Goal: Book appointment/travel/reservation

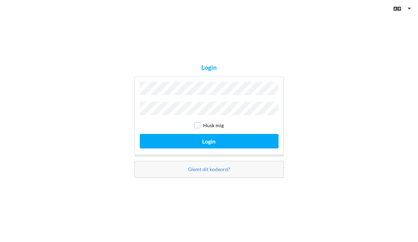
click at [197, 125] on input "checkbox" at bounding box center [197, 125] width 6 height 6
checkbox input "true"
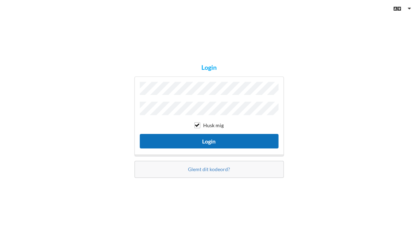
click at [208, 138] on button "Login" at bounding box center [209, 141] width 139 height 15
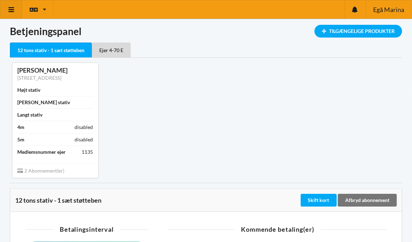
click at [9, 8] on icon at bounding box center [11, 9] width 7 height 6
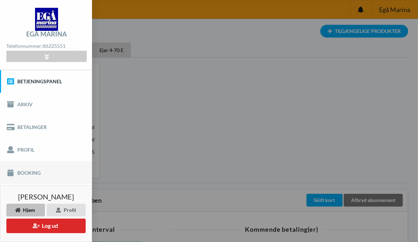
click at [29, 174] on link "Booking" at bounding box center [46, 172] width 92 height 23
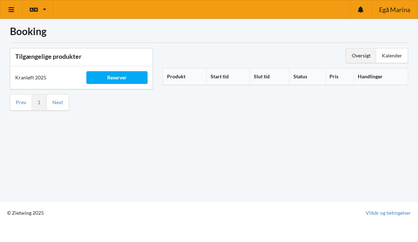
click at [361, 55] on div "Oversigt" at bounding box center [361, 55] width 30 height 14
click at [123, 79] on div "Reserver" at bounding box center [116, 77] width 61 height 13
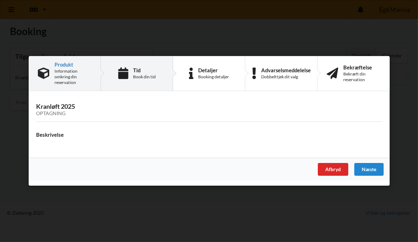
click at [140, 73] on div "Tid Book din tid" at bounding box center [144, 73] width 23 height 12
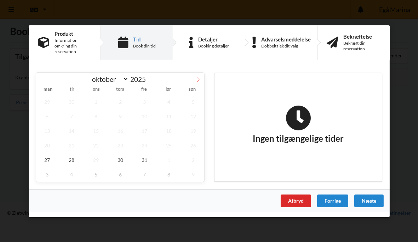
click at [198, 79] on icon at bounding box center [198, 79] width 2 height 5
click at [48, 116] on span "3" at bounding box center [47, 116] width 22 height 15
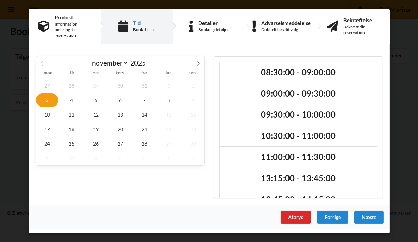
click at [43, 61] on icon at bounding box center [42, 63] width 2 height 5
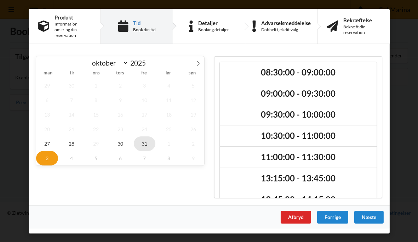
click at [147, 142] on span "31" at bounding box center [144, 143] width 22 height 15
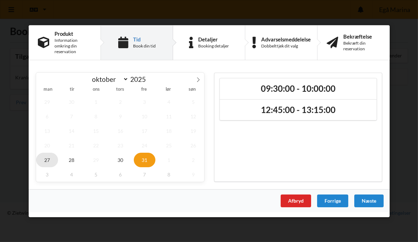
click at [47, 158] on span "27" at bounding box center [47, 159] width 22 height 15
click at [74, 161] on span "28" at bounding box center [71, 159] width 22 height 15
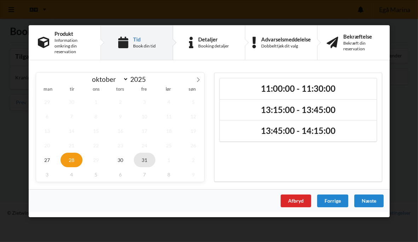
click at [148, 158] on span "31" at bounding box center [144, 159] width 22 height 15
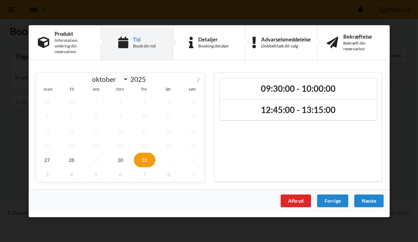
click at [198, 79] on icon at bounding box center [198, 79] width 5 height 5
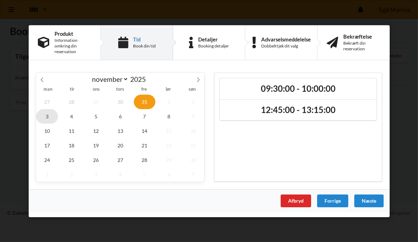
click at [47, 116] on span "3" at bounding box center [47, 116] width 22 height 15
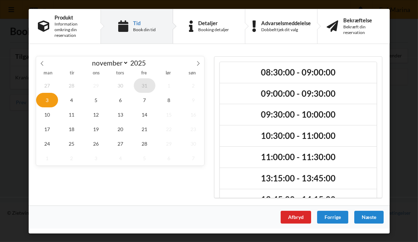
click at [146, 85] on span "31" at bounding box center [144, 85] width 22 height 15
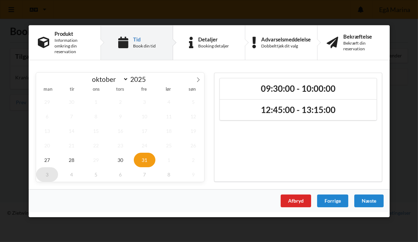
click at [47, 171] on span "3" at bounding box center [47, 174] width 22 height 15
select select "10"
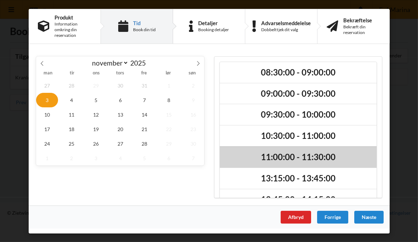
click at [296, 151] on div "11:00:00 - 11:30:00" at bounding box center [298, 156] width 157 height 21
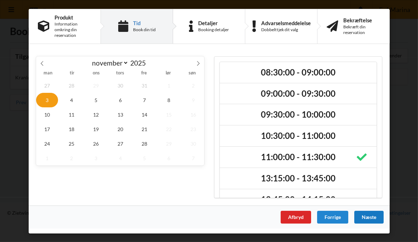
click at [369, 216] on div "Næste" at bounding box center [368, 216] width 29 height 13
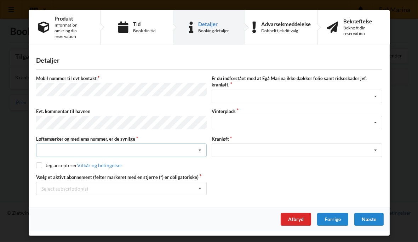
click at [84, 147] on div "Nej, jeg kontakter havnekontoret inden løftet Ja, mine mærker er synlige og int…" at bounding box center [121, 149] width 170 height 13
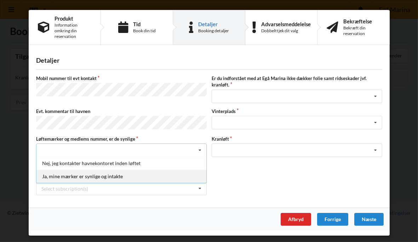
click at [81, 174] on div "Ja, mine mærker er synlige og intakte" at bounding box center [121, 175] width 170 height 13
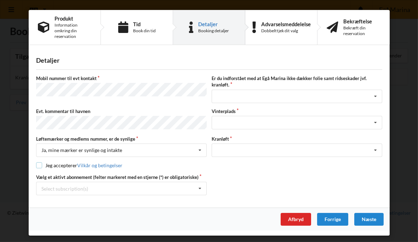
click at [40, 163] on input "checkbox" at bounding box center [39, 165] width 6 height 6
checkbox input "true"
click at [378, 95] on icon at bounding box center [375, 96] width 11 height 13
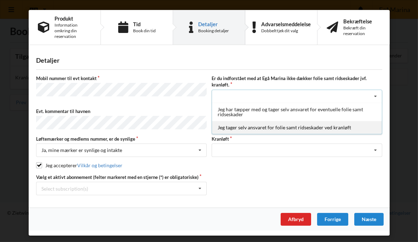
click at [316, 129] on div "Jeg tager selv ansvaret for folie samt ridseskader ved kranløft" at bounding box center [297, 127] width 170 height 13
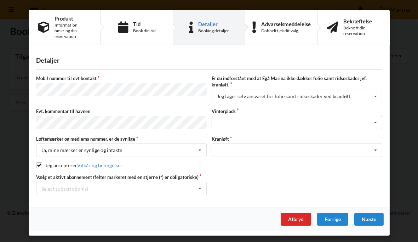
click at [271, 118] on div "Landplads nr. 1 Landplads nr. 2 Landplads nr.3 Landplads nr. 4 Landplads nr. 5 …" at bounding box center [297, 122] width 170 height 13
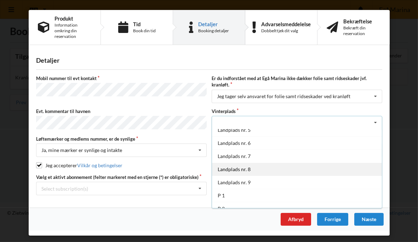
scroll to position [77, 0]
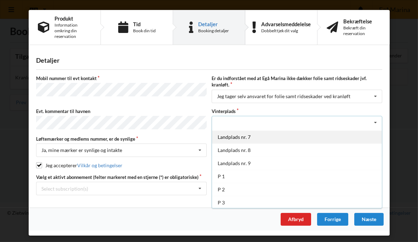
click at [244, 134] on div "Landplads nr. 7" at bounding box center [297, 136] width 170 height 13
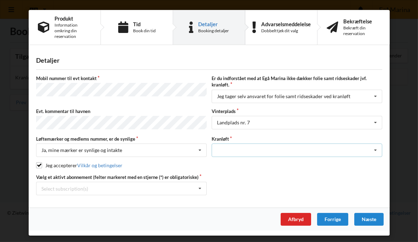
click at [376, 147] on icon at bounding box center [375, 150] width 11 height 13
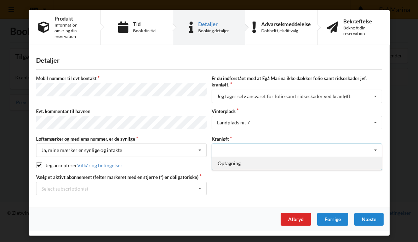
click at [236, 162] on div "Optagning" at bounding box center [297, 162] width 170 height 13
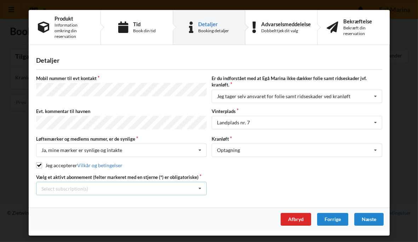
click at [200, 186] on icon at bounding box center [200, 188] width 11 height 13
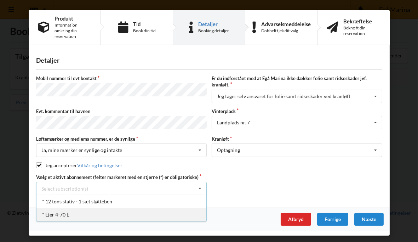
click at [67, 213] on div "* Ejer 4-70 E" at bounding box center [121, 214] width 170 height 13
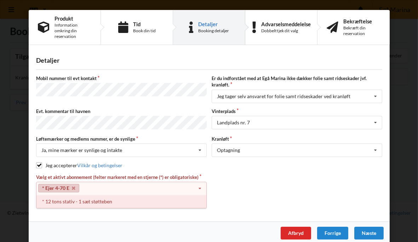
click at [71, 200] on div "* 12 tons stativ - 1 sæt støtteben" at bounding box center [121, 201] width 170 height 13
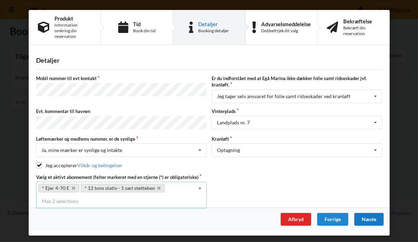
click at [374, 217] on div "Næste" at bounding box center [368, 219] width 29 height 13
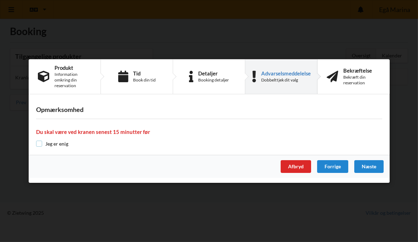
click at [39, 144] on input "checkbox" at bounding box center [39, 143] width 6 height 6
checkbox input "true"
click at [371, 163] on div "Næste" at bounding box center [368, 166] width 29 height 13
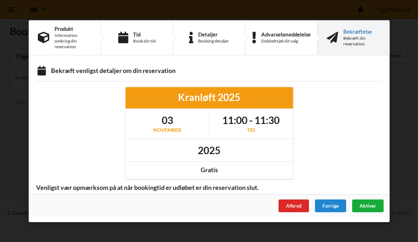
click at [368, 204] on span "Aktiver" at bounding box center [367, 205] width 17 height 6
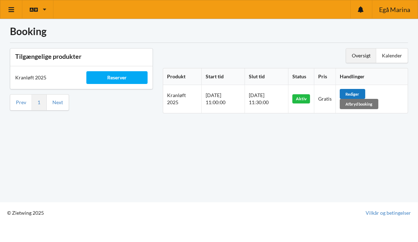
click at [362, 92] on div "Rediger" at bounding box center [352, 94] width 25 height 10
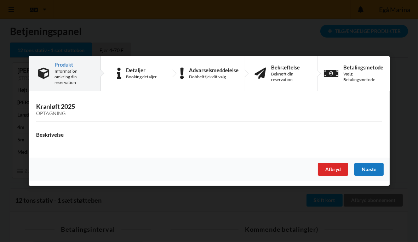
click at [374, 169] on div "Næste" at bounding box center [368, 169] width 29 height 13
click at [370, 168] on div "Næste" at bounding box center [368, 169] width 29 height 13
click at [372, 169] on div "Næste" at bounding box center [368, 169] width 29 height 13
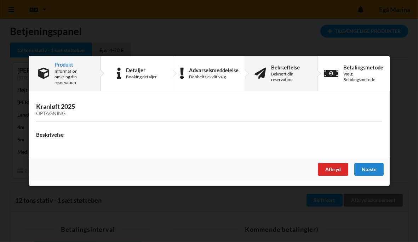
click at [282, 70] on div "Bekræftelse Bekræft din reservation" at bounding box center [289, 73] width 37 height 18
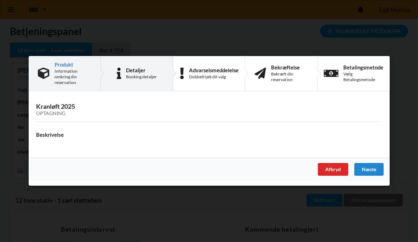
click at [128, 77] on div "Booking detaljer" at bounding box center [141, 77] width 31 height 6
click at [133, 76] on div "Booking detaljer" at bounding box center [141, 77] width 31 height 6
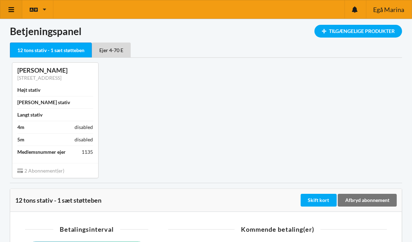
click at [11, 8] on icon at bounding box center [11, 9] width 7 height 6
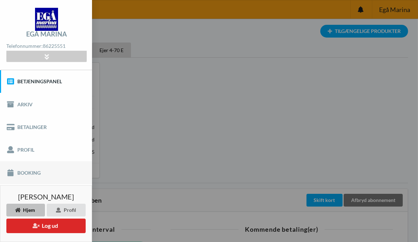
click at [23, 171] on link "Booking" at bounding box center [46, 172] width 92 height 23
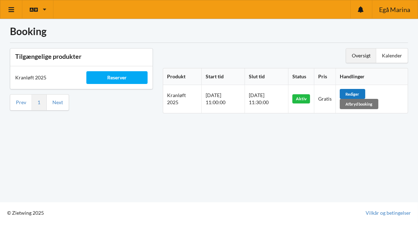
click at [362, 92] on div "Rediger" at bounding box center [352, 94] width 25 height 10
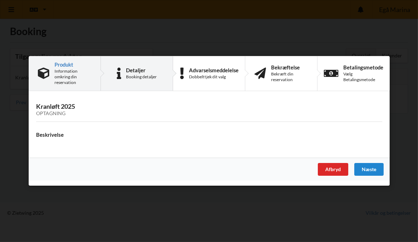
click at [131, 72] on div "Detaljer" at bounding box center [141, 70] width 31 height 6
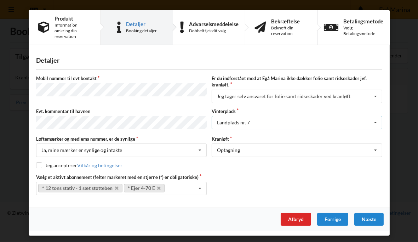
click at [379, 122] on icon at bounding box center [375, 122] width 11 height 13
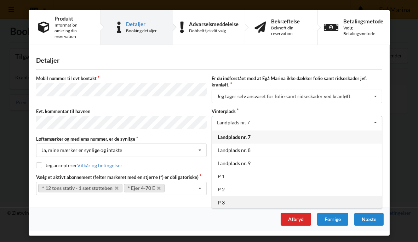
click at [230, 200] on div "P 3" at bounding box center [297, 202] width 170 height 13
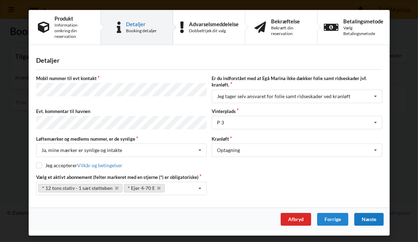
click at [366, 216] on div "Næste" at bounding box center [368, 219] width 29 height 13
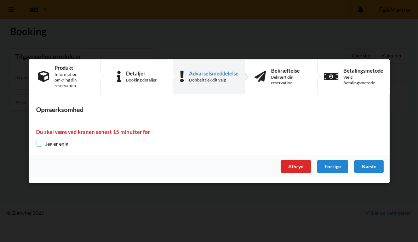
drag, startPoint x: 37, startPoint y: 144, endPoint x: 53, endPoint y: 144, distance: 15.9
click at [37, 144] on input "checkbox" at bounding box center [39, 143] width 6 height 6
checkbox input "true"
click at [369, 165] on div "Næste" at bounding box center [368, 166] width 29 height 13
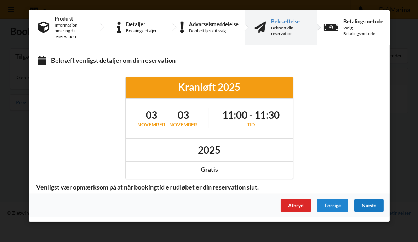
click at [370, 206] on div "Næste" at bounding box center [368, 205] width 29 height 13
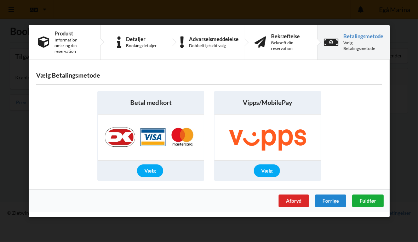
click at [370, 197] on span "Fuldfør" at bounding box center [367, 200] width 17 height 6
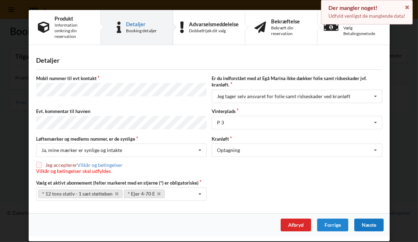
click at [38, 162] on input "checkbox" at bounding box center [39, 165] width 6 height 6
checkbox input "true"
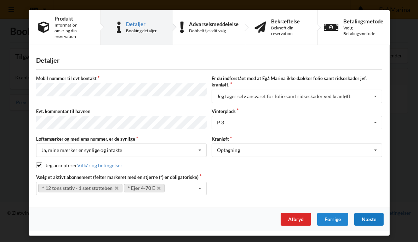
click at [370, 217] on div "Næste" at bounding box center [368, 219] width 29 height 13
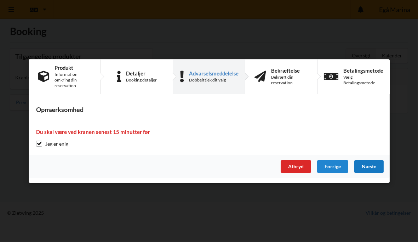
click at [368, 166] on div "Næste" at bounding box center [368, 166] width 29 height 13
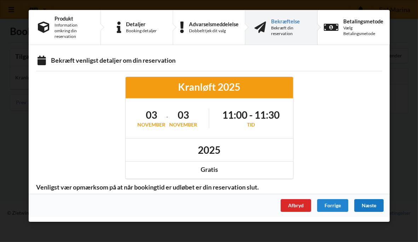
click at [372, 204] on div "Næste" at bounding box center [368, 205] width 29 height 13
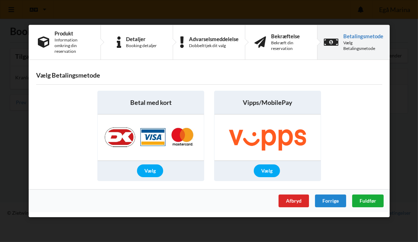
click at [371, 199] on span "Fuldfør" at bounding box center [367, 200] width 17 height 6
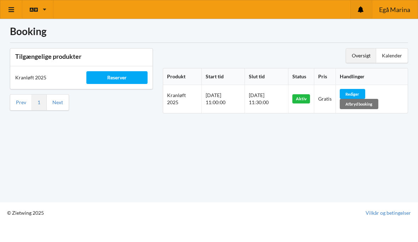
click at [359, 9] on icon at bounding box center [361, 9] width 6 height 6
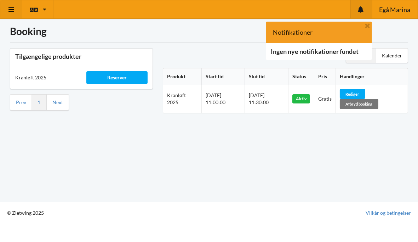
click at [14, 9] on icon at bounding box center [11, 9] width 7 height 6
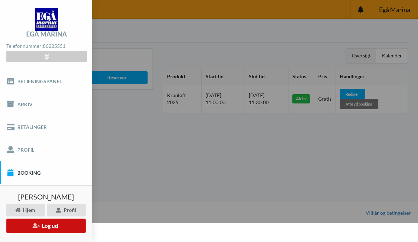
click at [52, 226] on button "Log ud" at bounding box center [45, 225] width 79 height 15
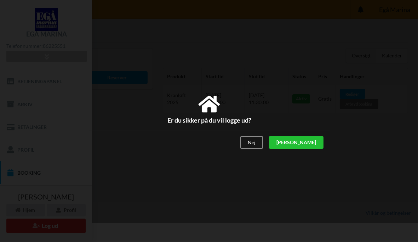
click at [316, 144] on div "[PERSON_NAME]" at bounding box center [295, 142] width 54 height 13
